Goal: Go to known website: Access a specific website the user already knows

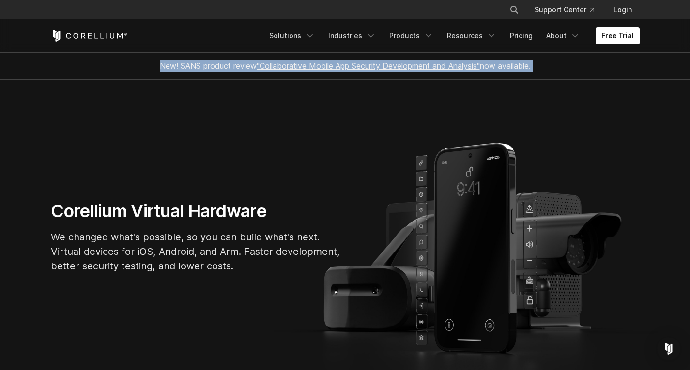
click at [142, 67] on div "New! SANS product review "Collaborative Mobile App Security Development and Ana…" at bounding box center [345, 65] width 407 height 27
click at [160, 63] on span "New! SANS product review "Collaborative Mobile App Security Development and Ana…" at bounding box center [345, 66] width 371 height 10
click at [120, 37] on icon "Corellium Home" at bounding box center [89, 36] width 77 height 12
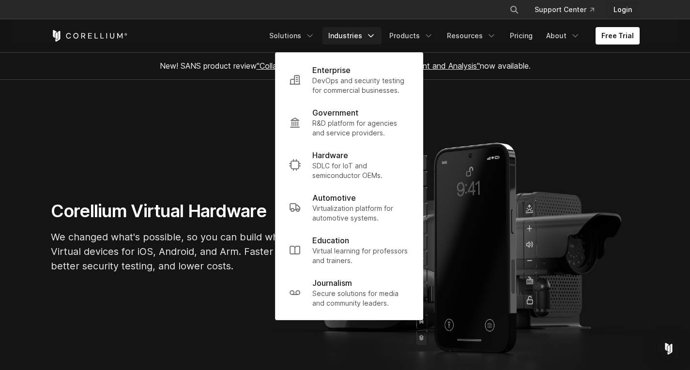
click at [612, 9] on link "Login" at bounding box center [623, 9] width 34 height 17
